Goal: Information Seeking & Learning: Compare options

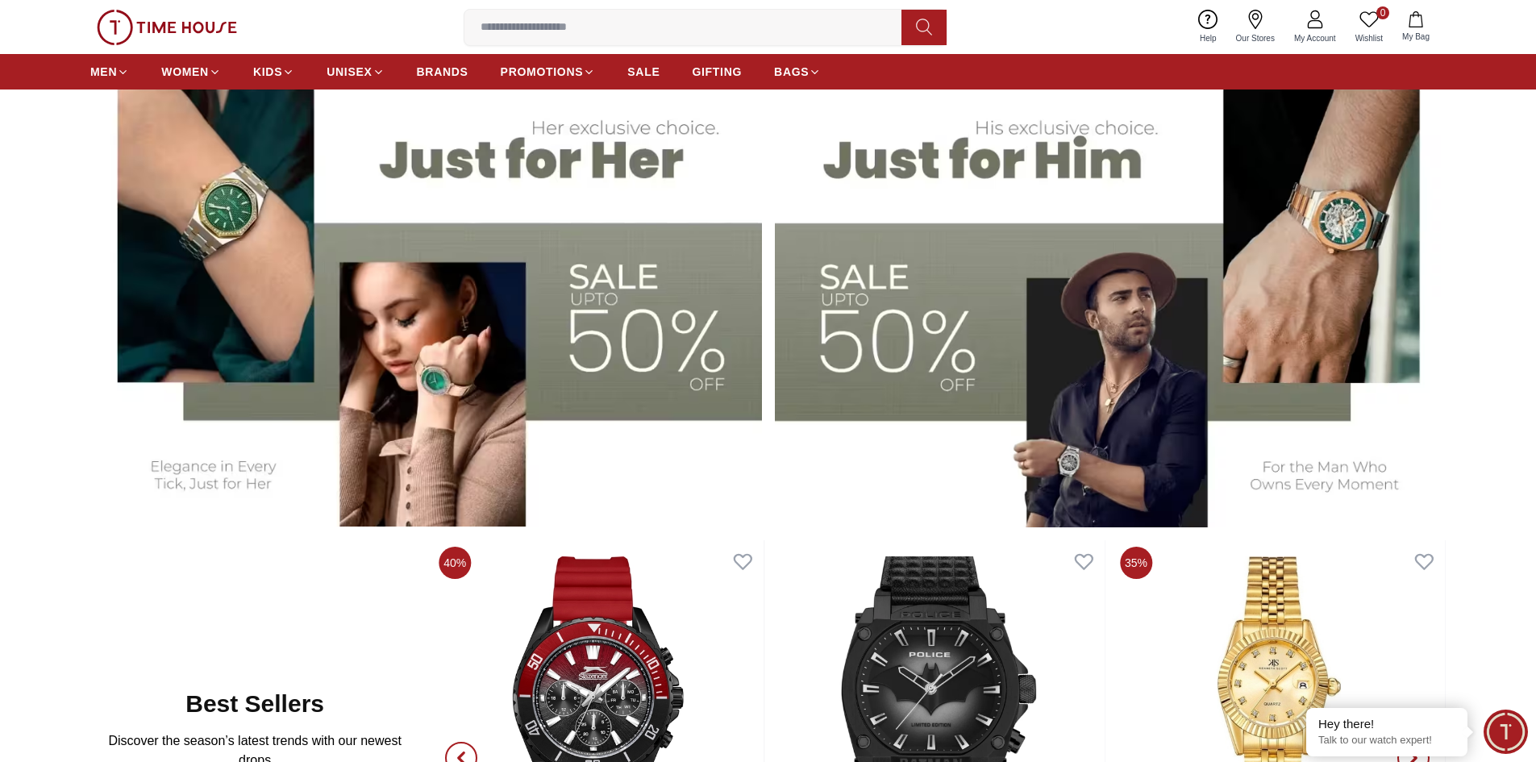
scroll to position [645, 0]
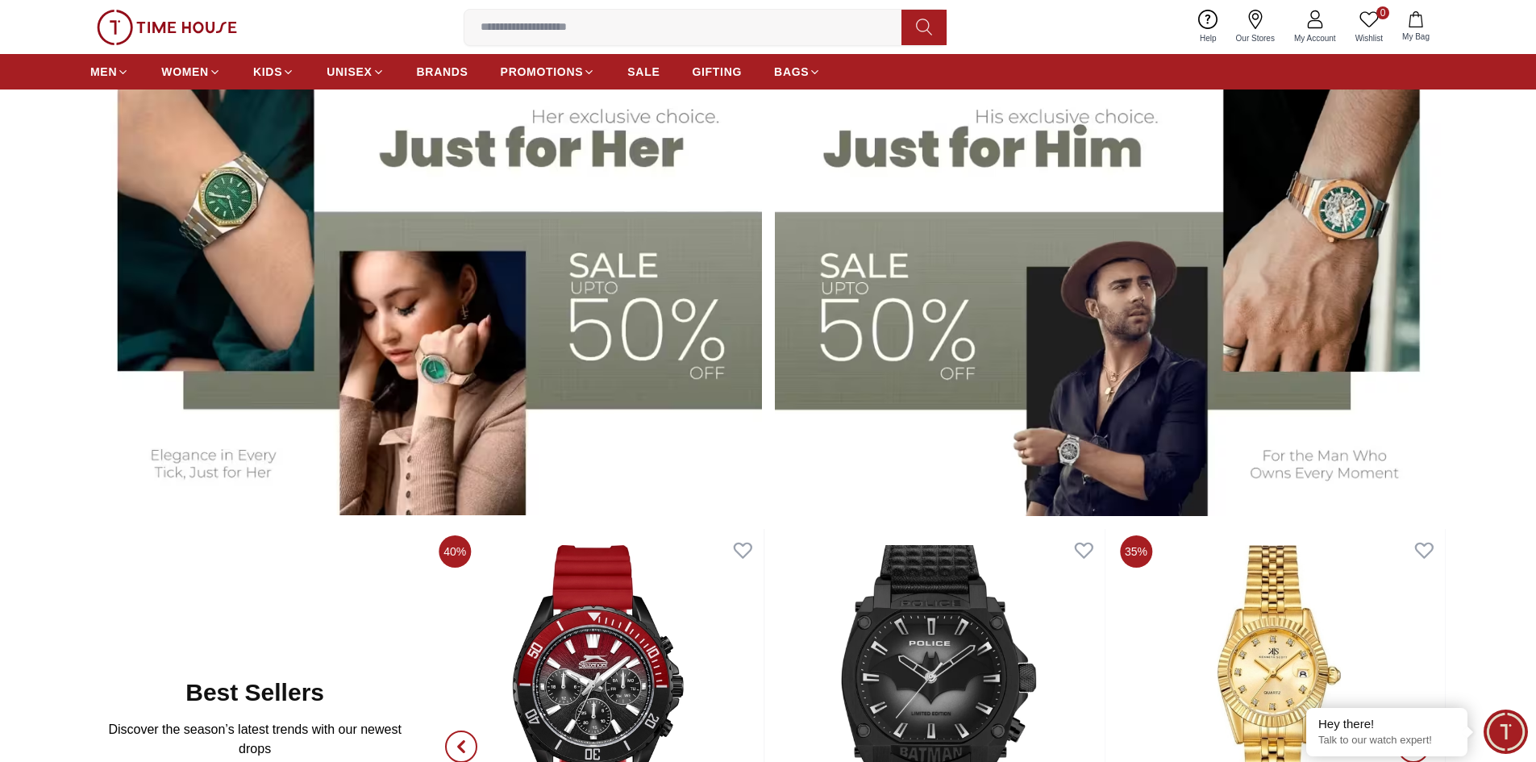
click at [934, 334] on img at bounding box center [1111, 281] width 672 height 467
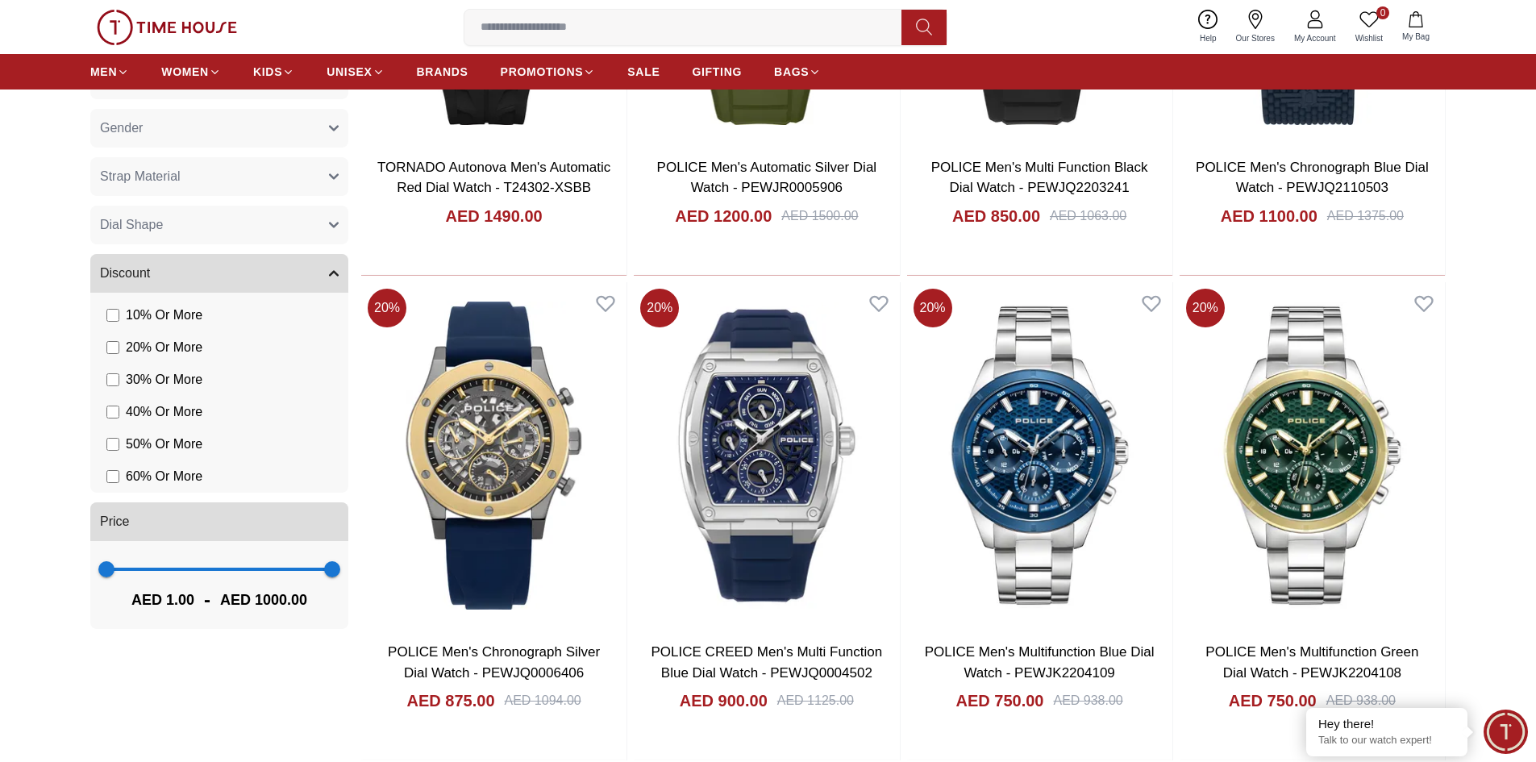
scroll to position [968, 0]
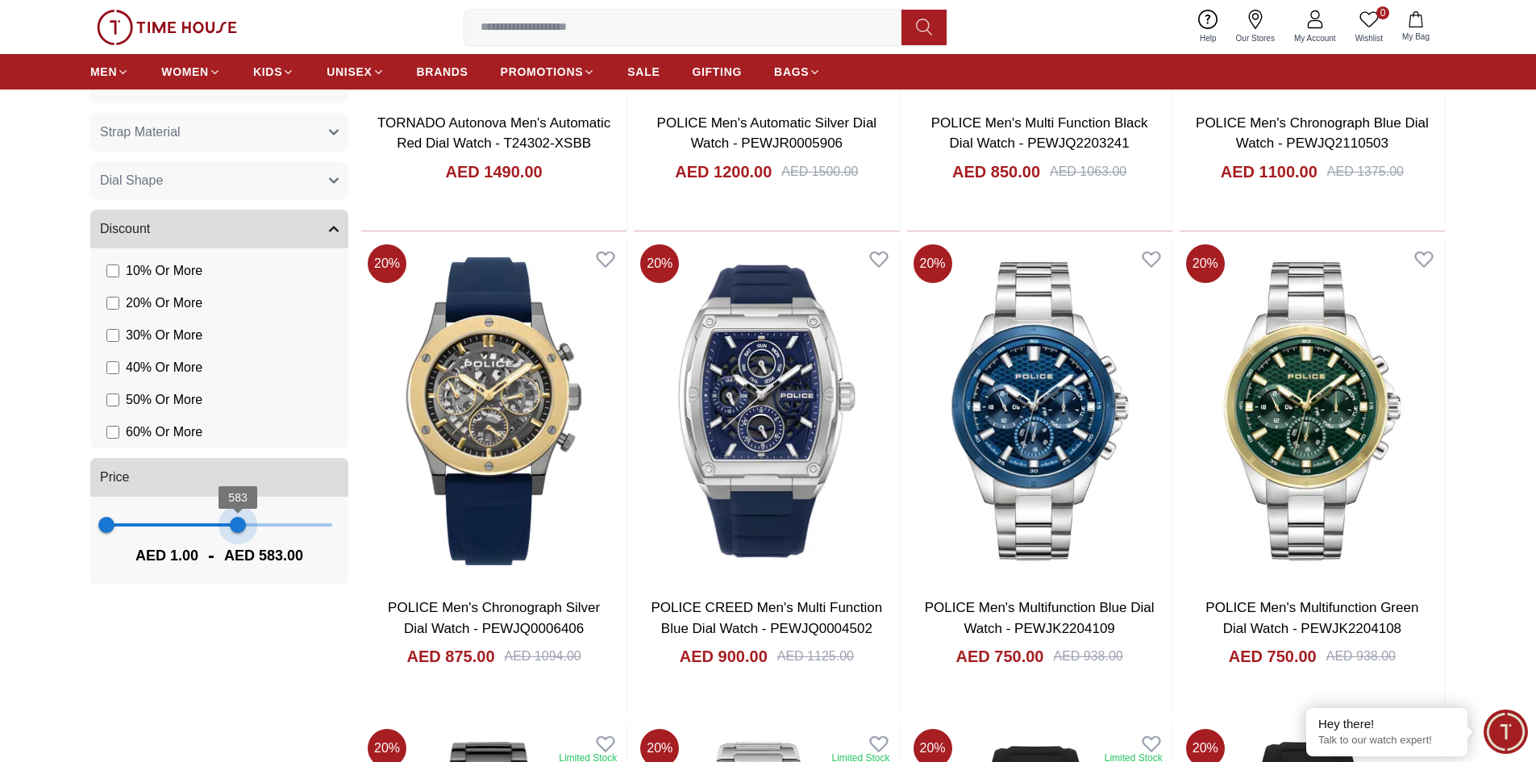
type input "***"
drag, startPoint x: 328, startPoint y: 523, endPoint x: 237, endPoint y: 520, distance: 91.2
click at [237, 520] on span "583" at bounding box center [238, 525] width 16 height 16
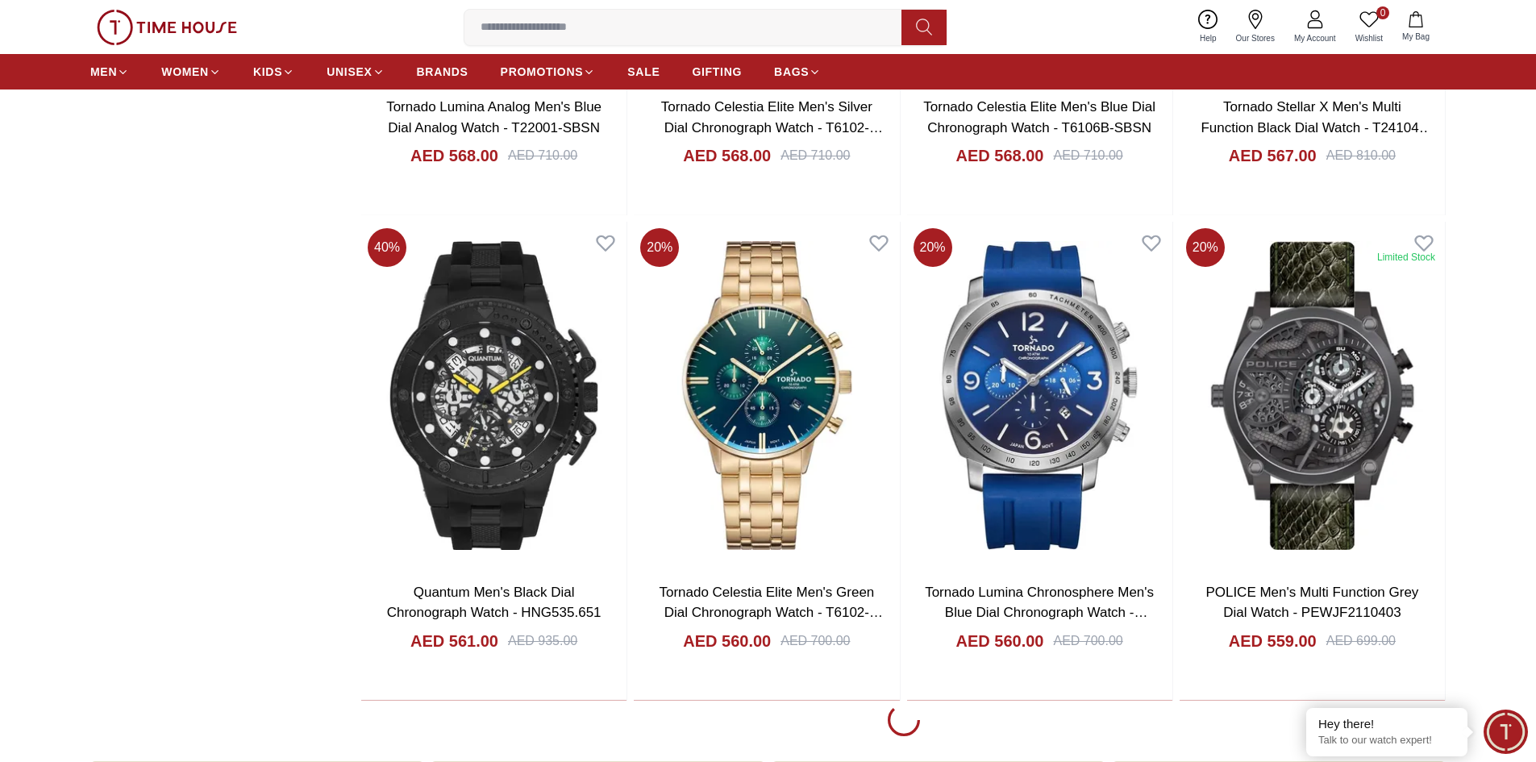
scroll to position [1935, 0]
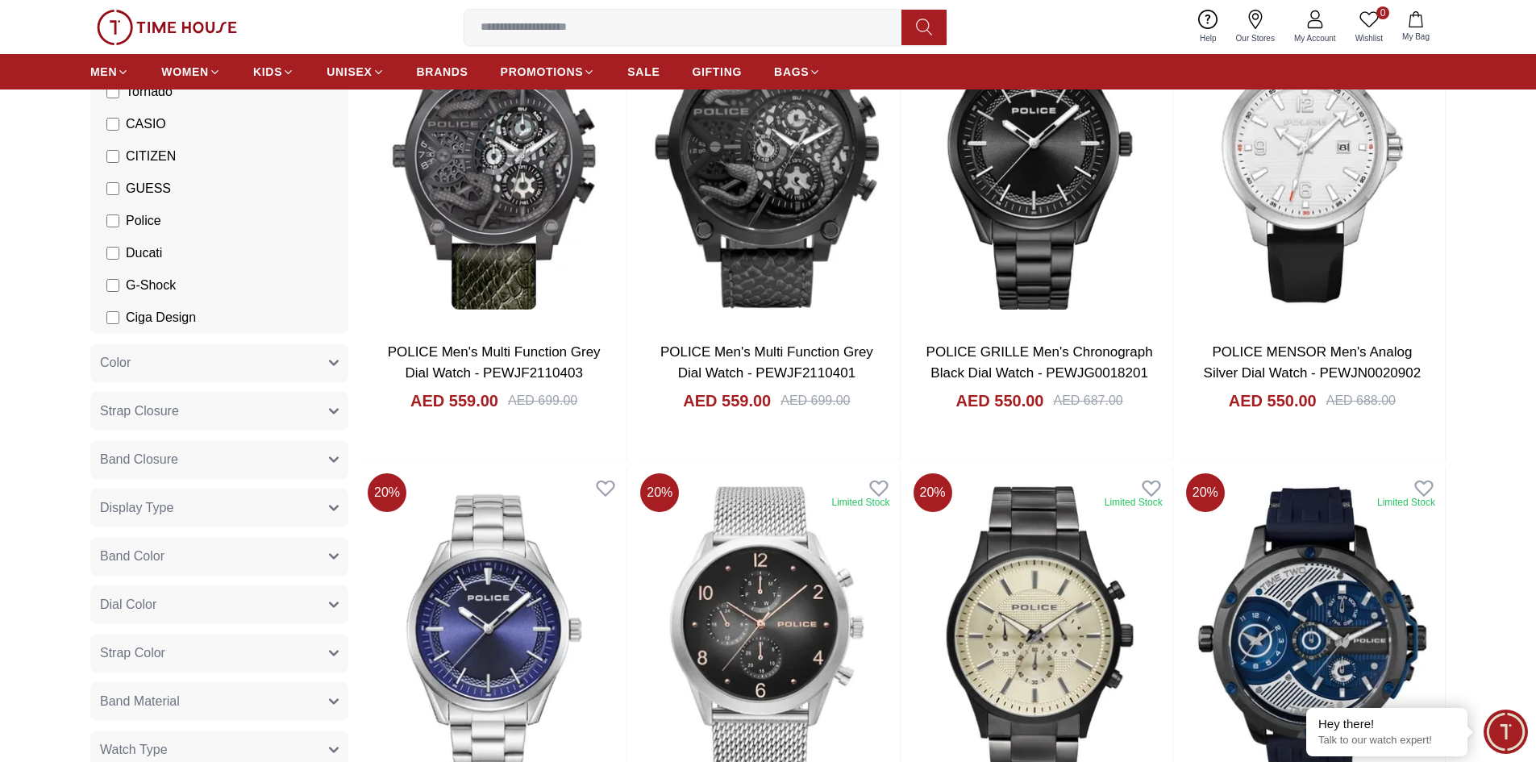
scroll to position [242, 0]
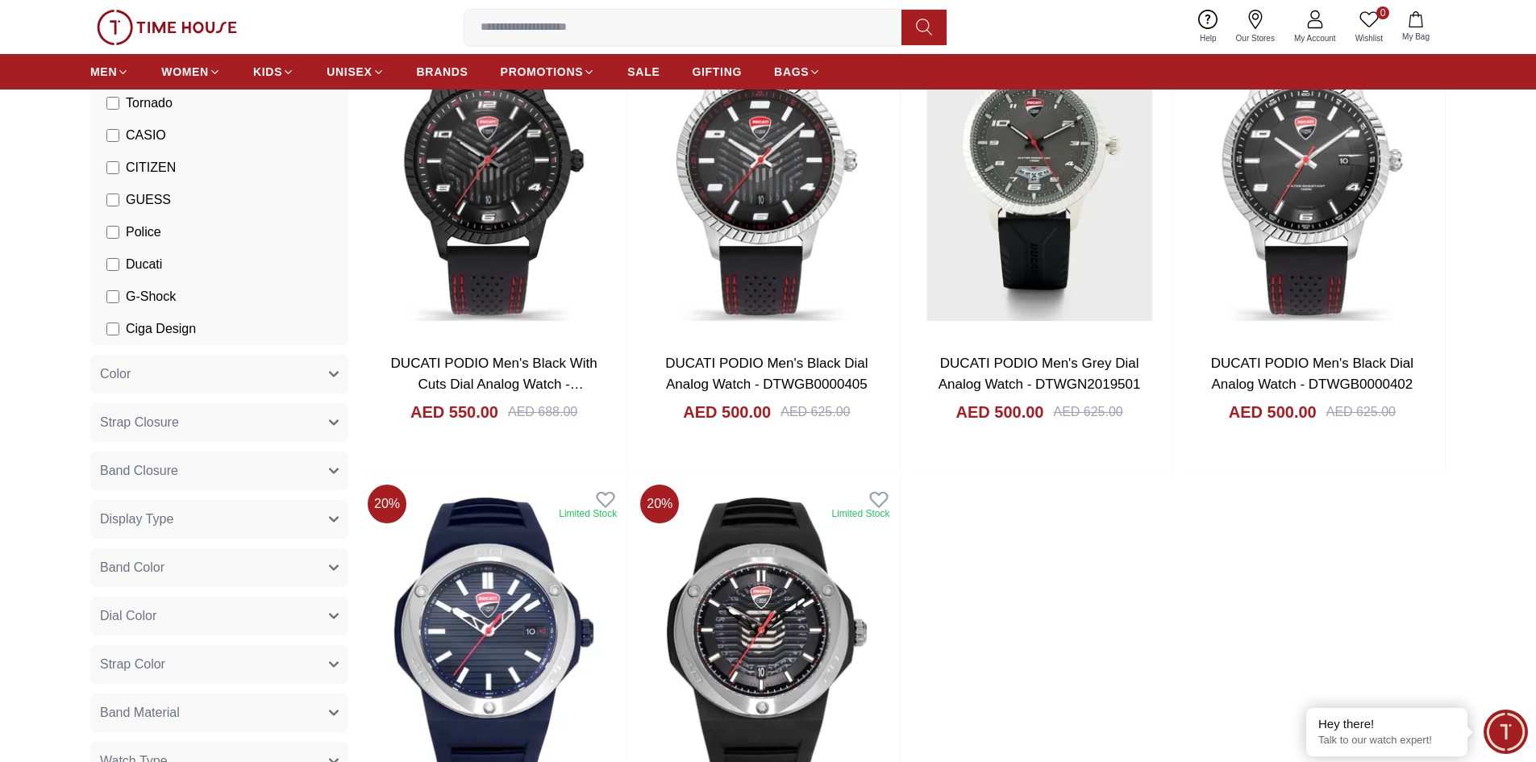
click at [113, 283] on li "G-Shock" at bounding box center [223, 297] width 252 height 32
click at [119, 297] on label "G-Shock" at bounding box center [140, 296] width 69 height 19
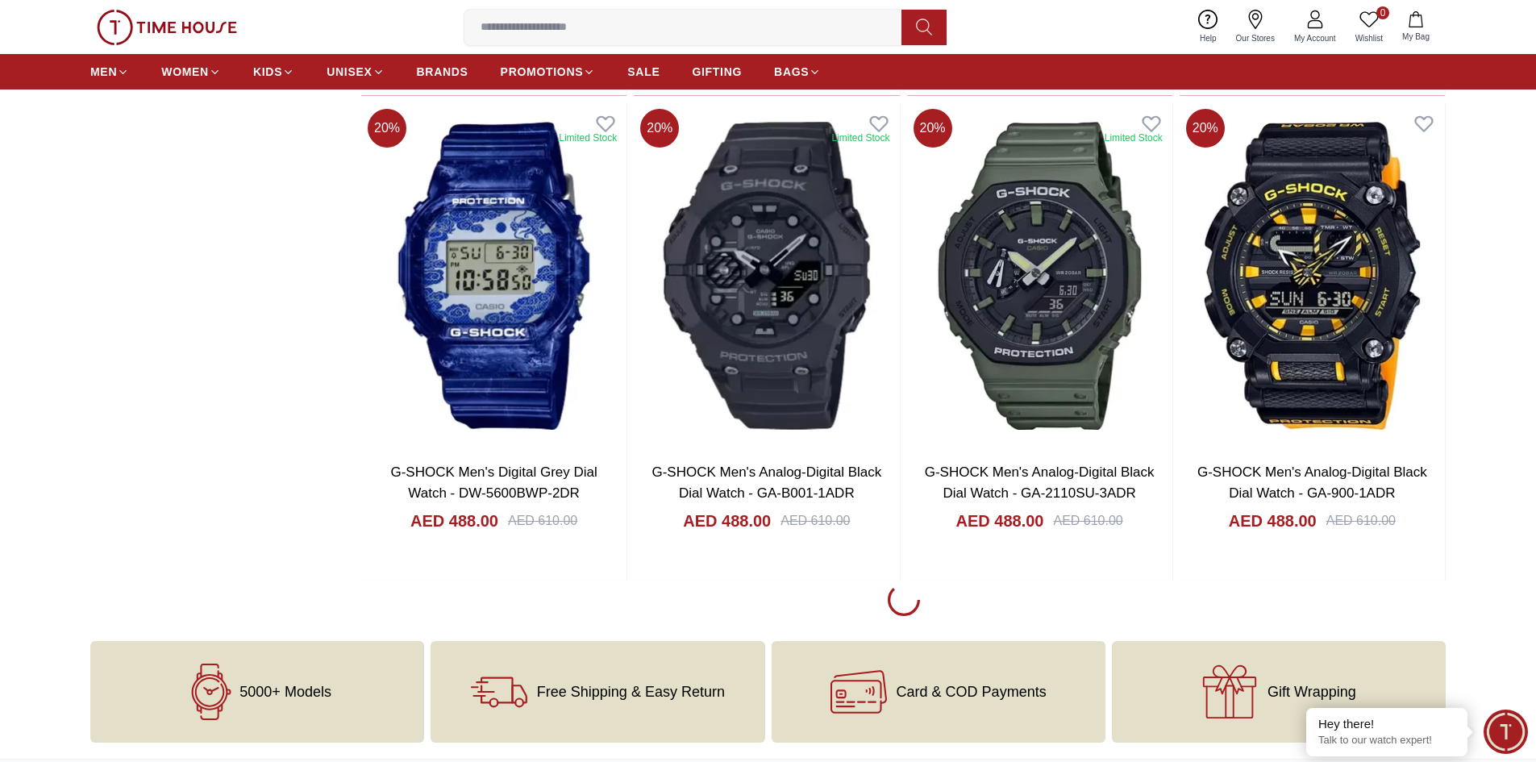
scroll to position [2096, 0]
